Goal: Task Accomplishment & Management: Use online tool/utility

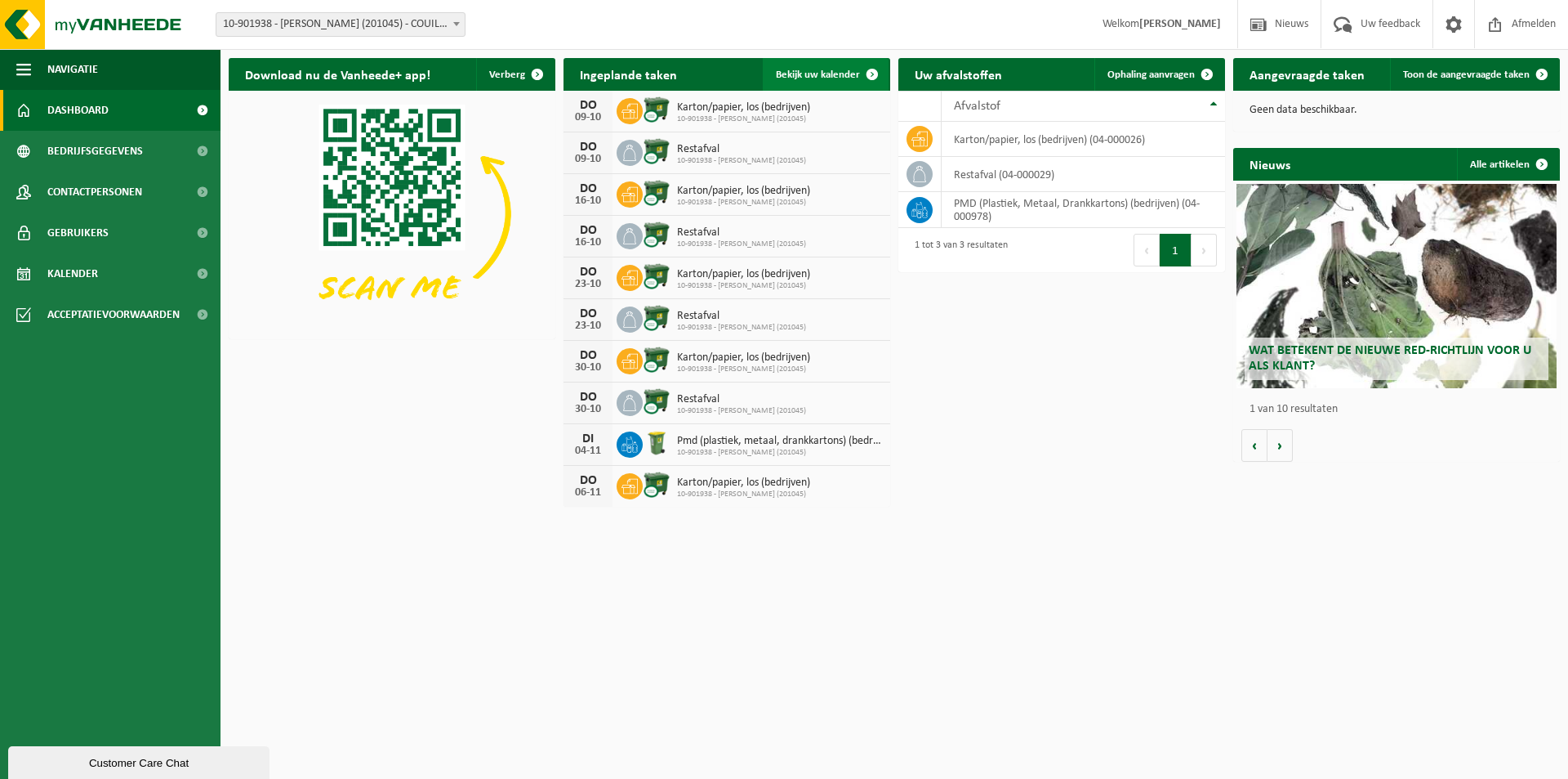
click at [840, 74] on span "Bekijk uw kalender" at bounding box center [817, 74] width 84 height 11
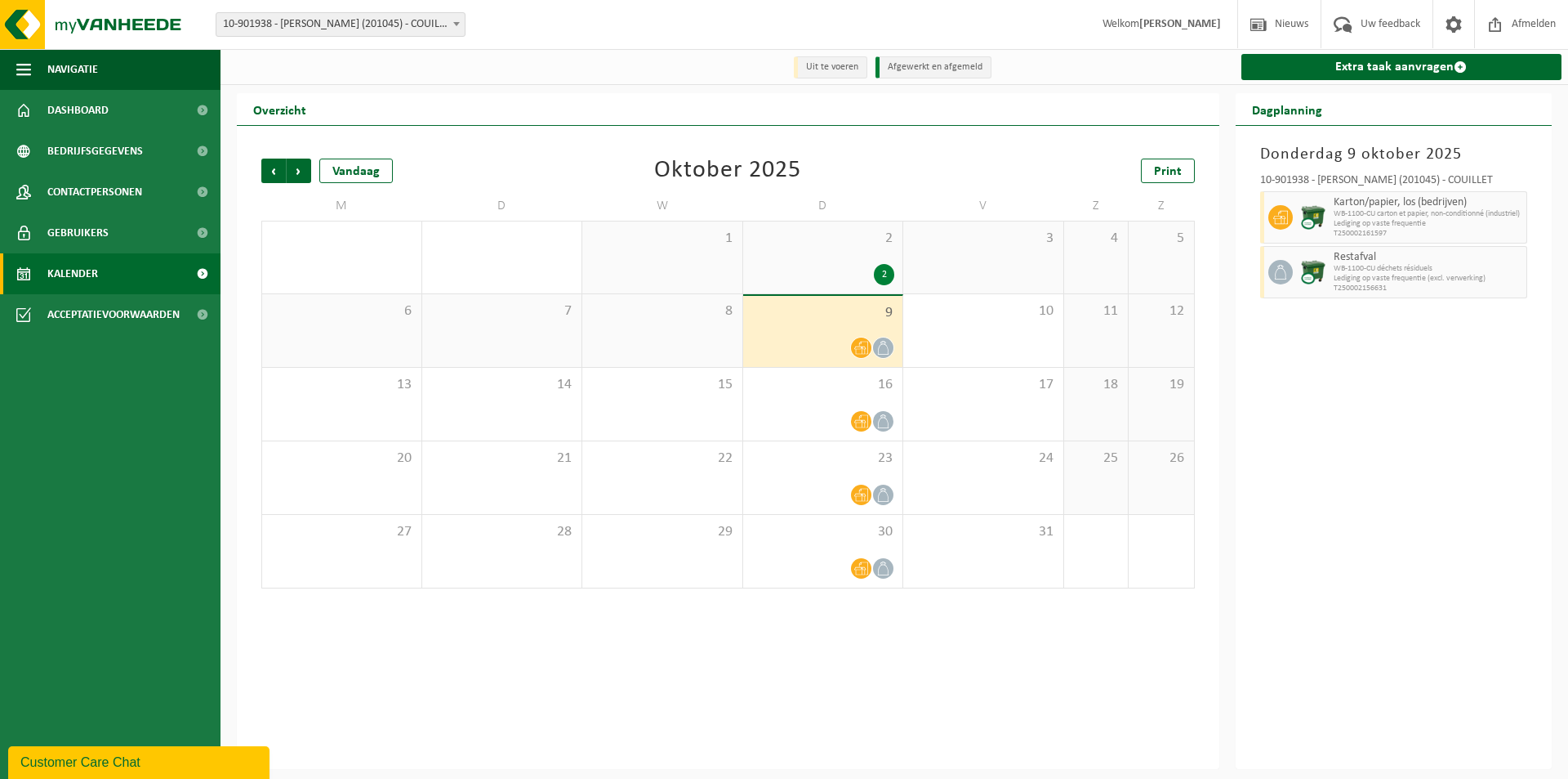
click at [517, 339] on div "7" at bounding box center [503, 330] width 160 height 72
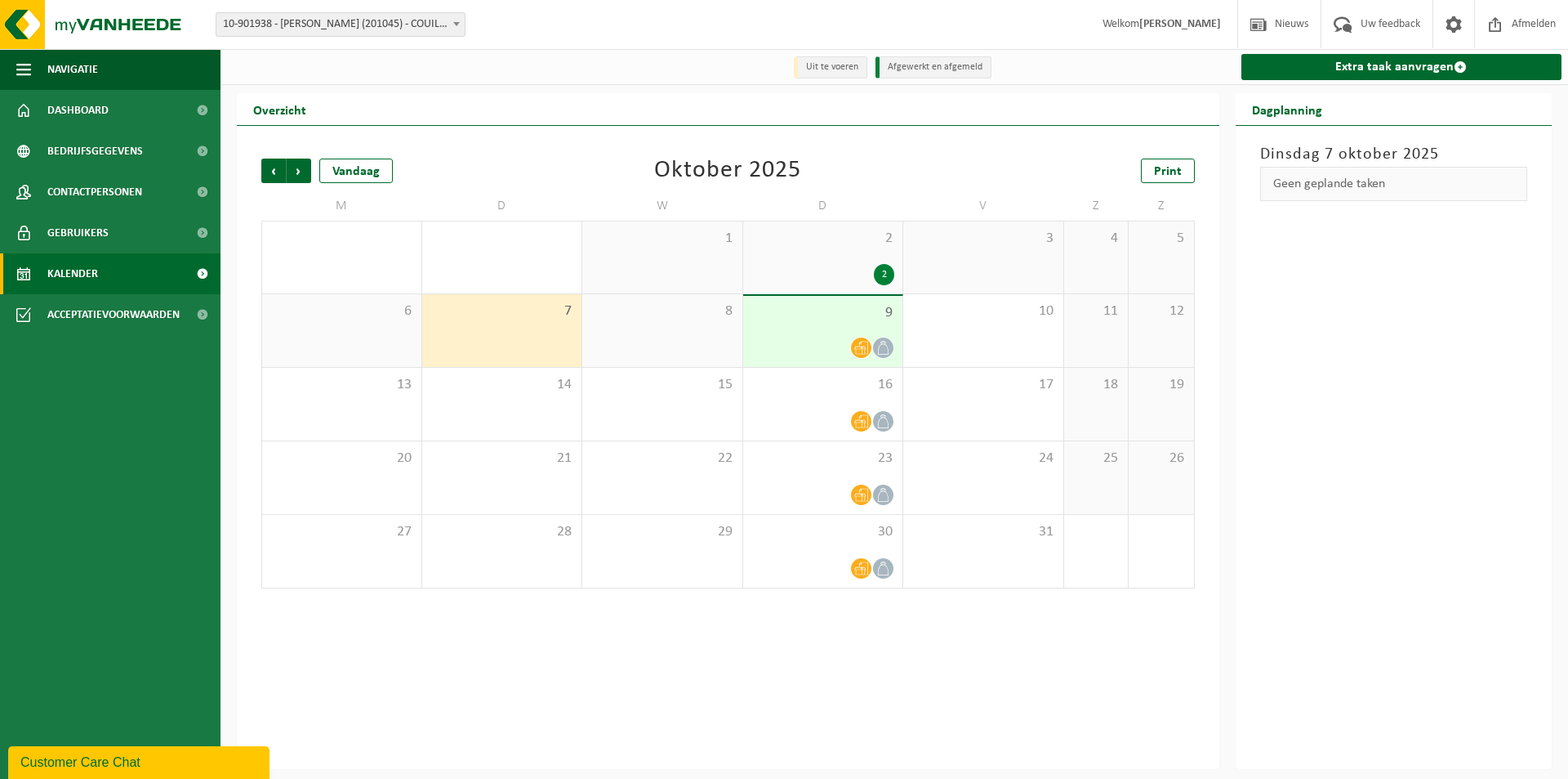
click at [517, 339] on div "7" at bounding box center [503, 330] width 160 height 72
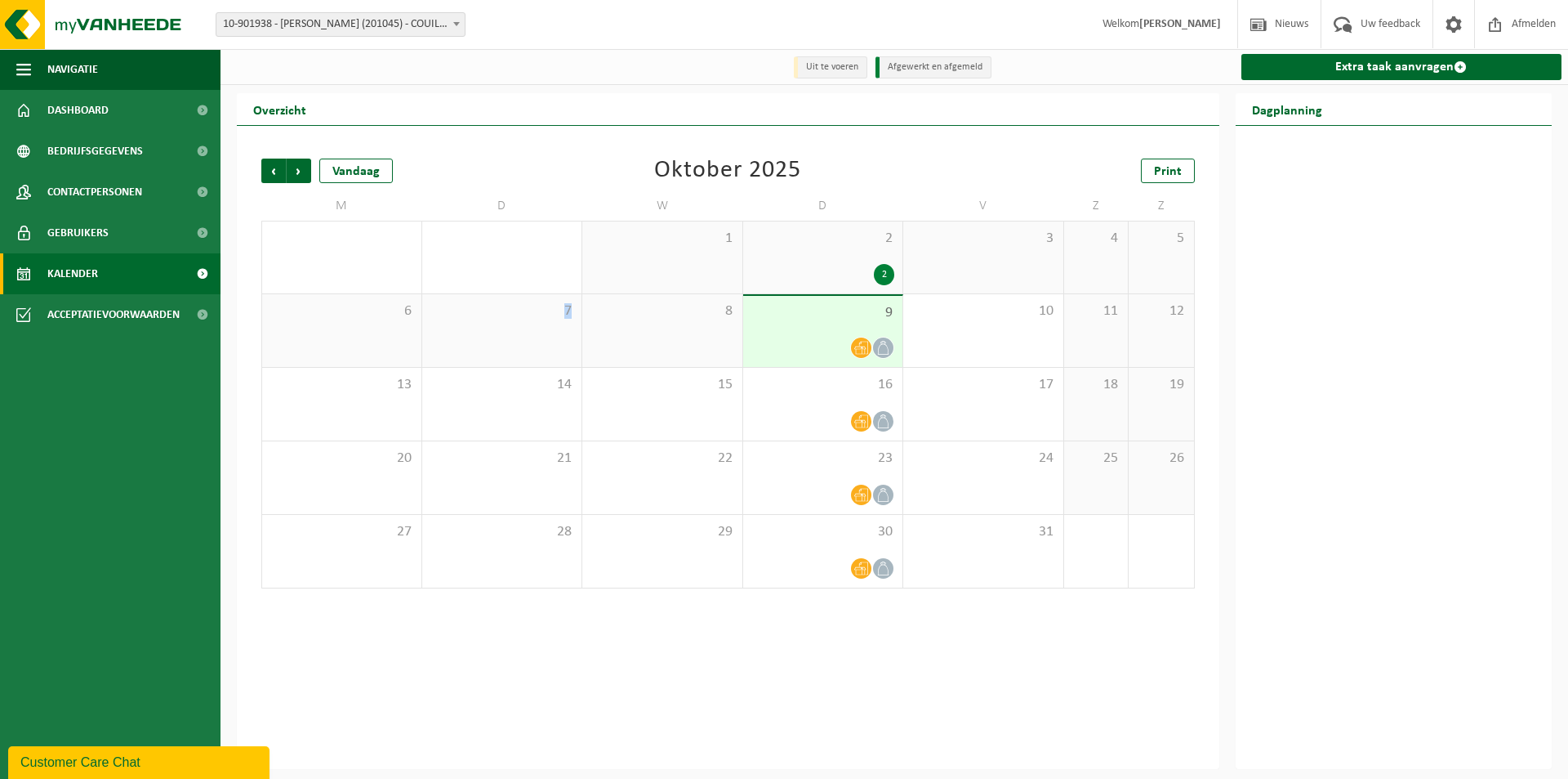
click at [517, 339] on div "7" at bounding box center [503, 330] width 160 height 72
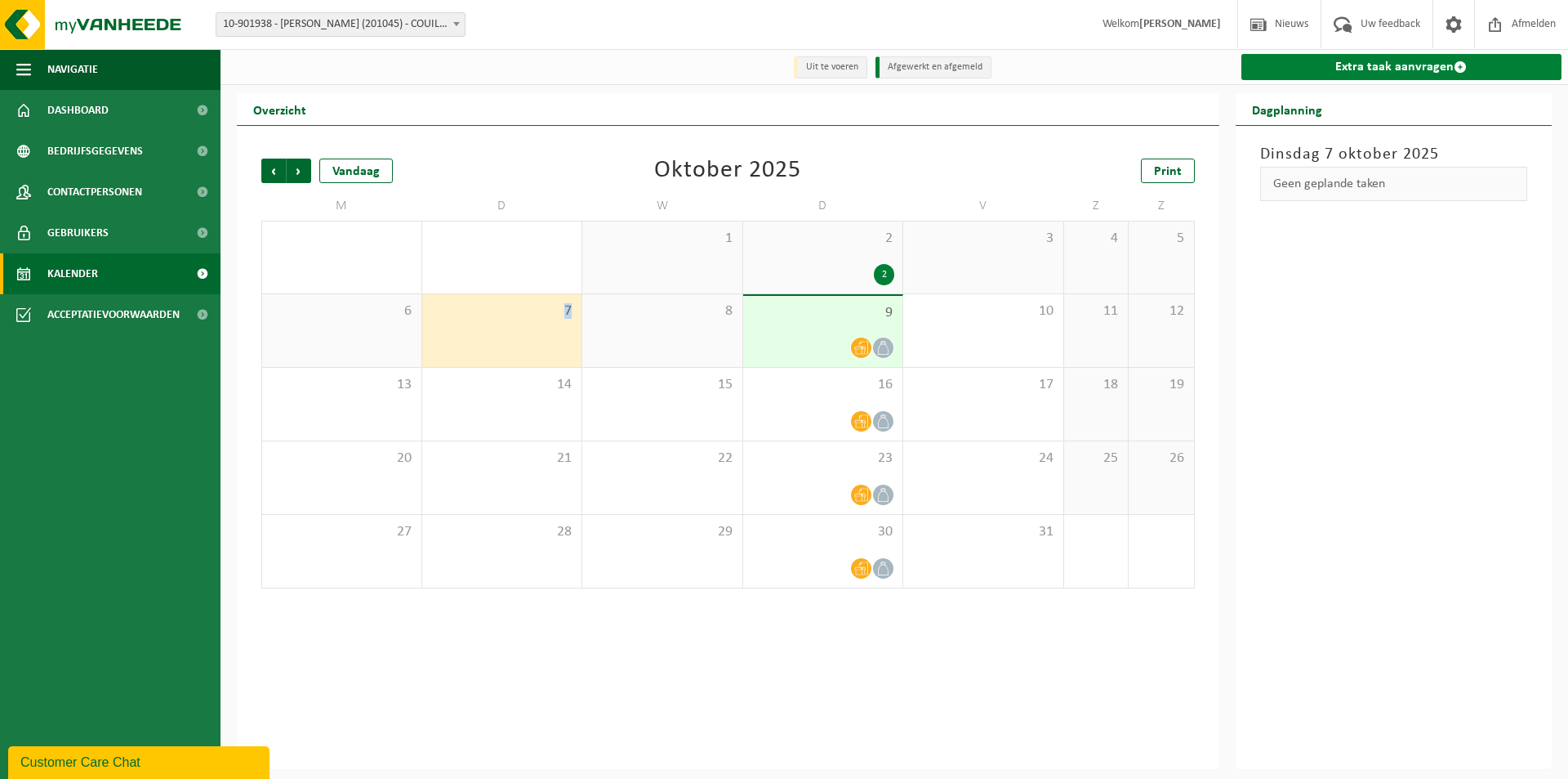
click at [1462, 68] on span at bounding box center [1460, 66] width 13 height 13
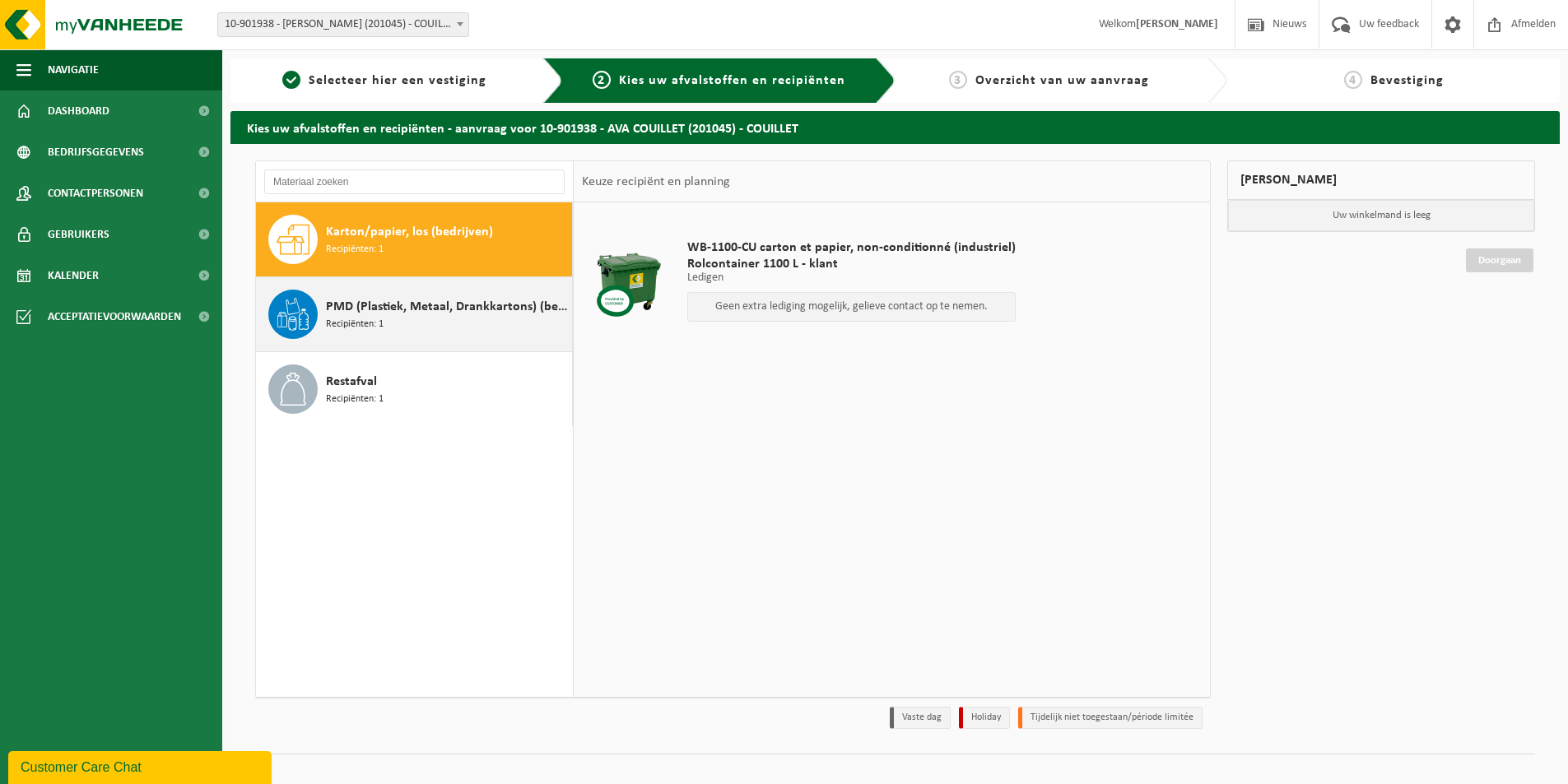
click at [286, 314] on icon at bounding box center [292, 314] width 33 height 33
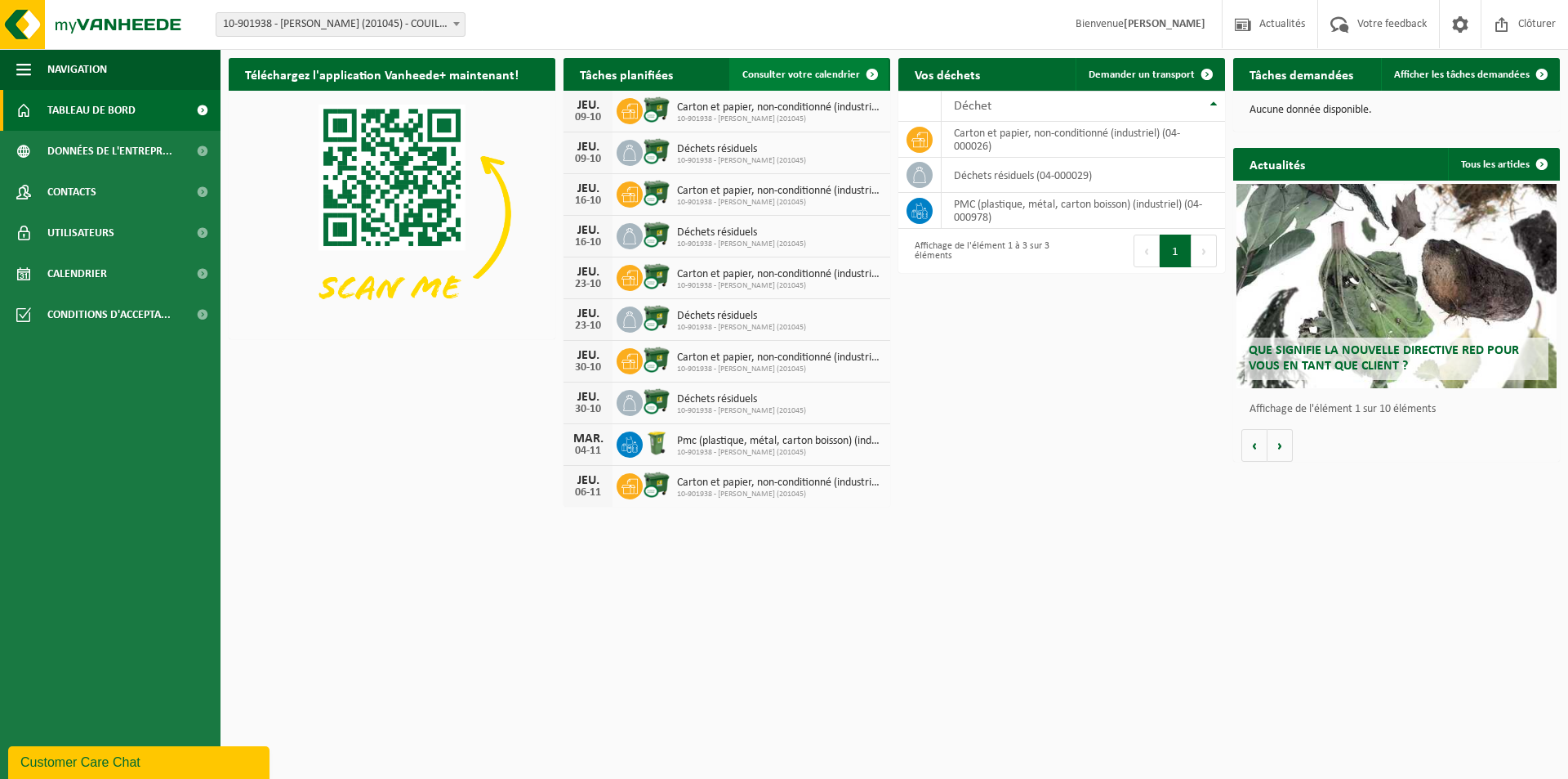
click at [861, 78] on span at bounding box center [872, 74] width 33 height 33
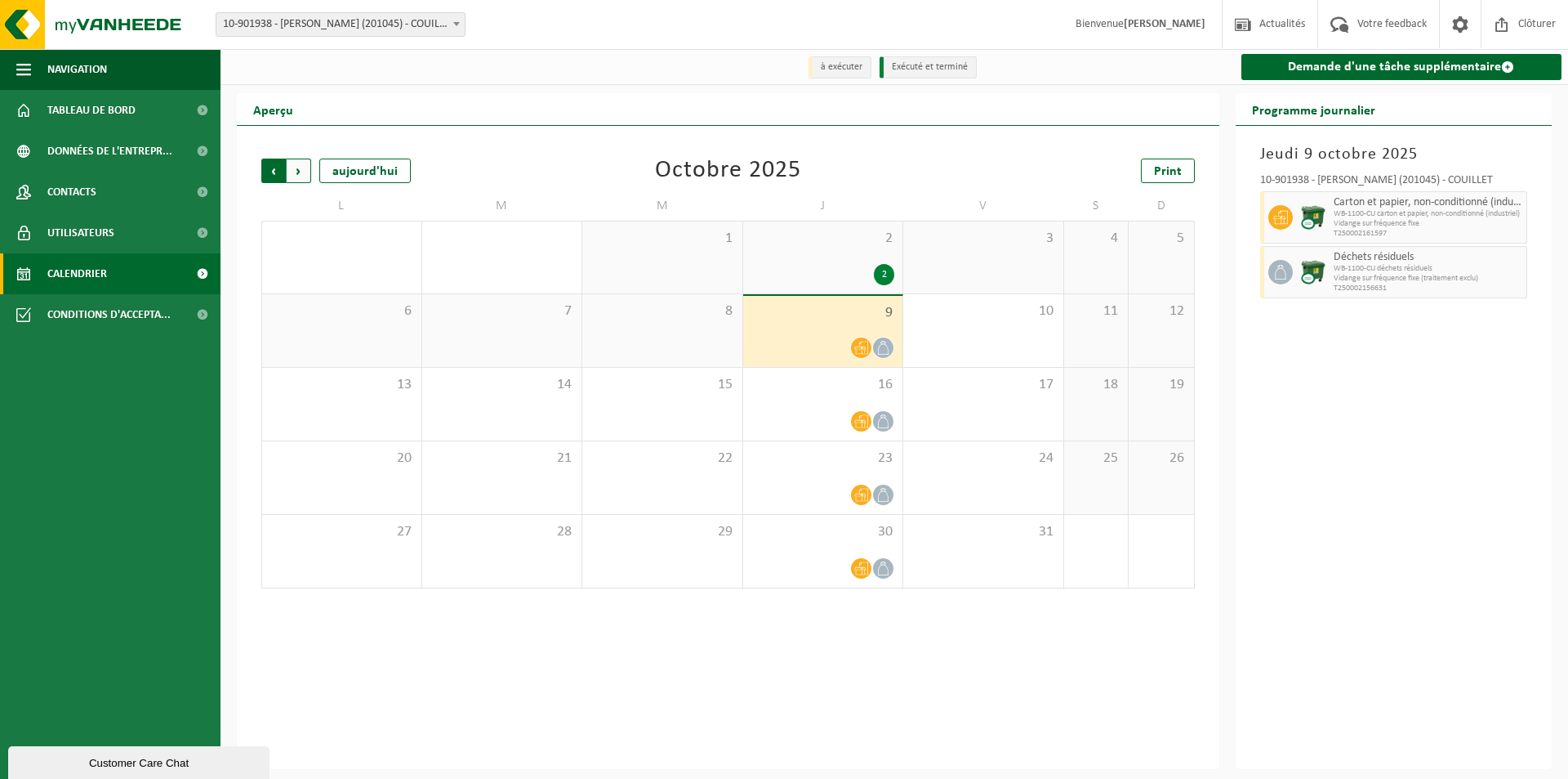
click at [303, 174] on span "Suivant" at bounding box center [299, 170] width 25 height 25
